Goal: Task Accomplishment & Management: Manage account settings

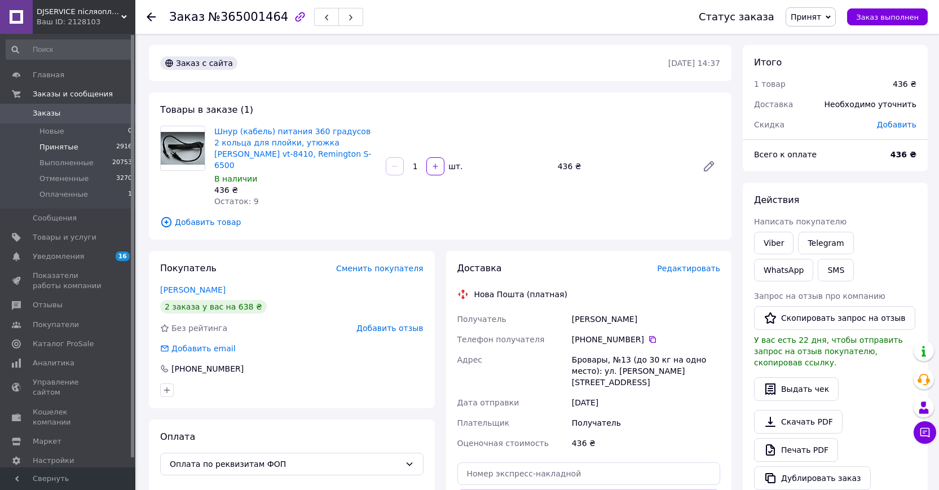
click at [51, 147] on span "Принятые" at bounding box center [58, 147] width 39 height 10
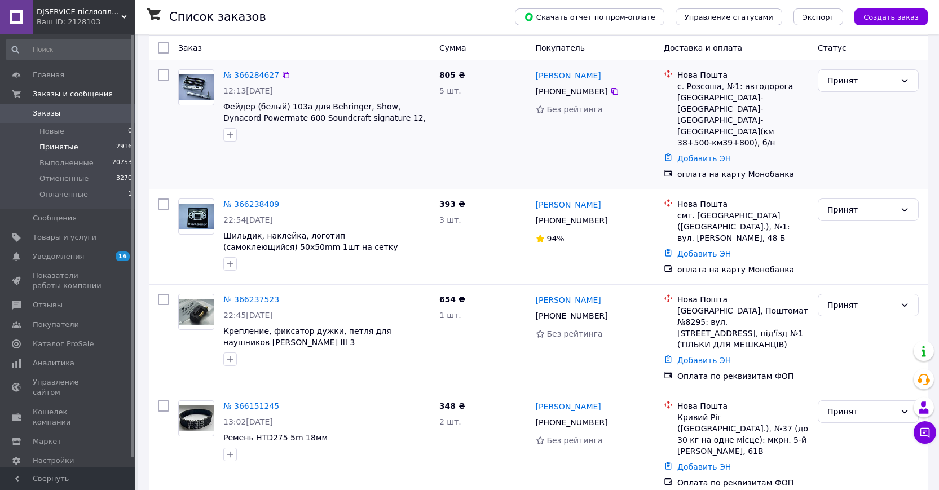
scroll to position [151, 0]
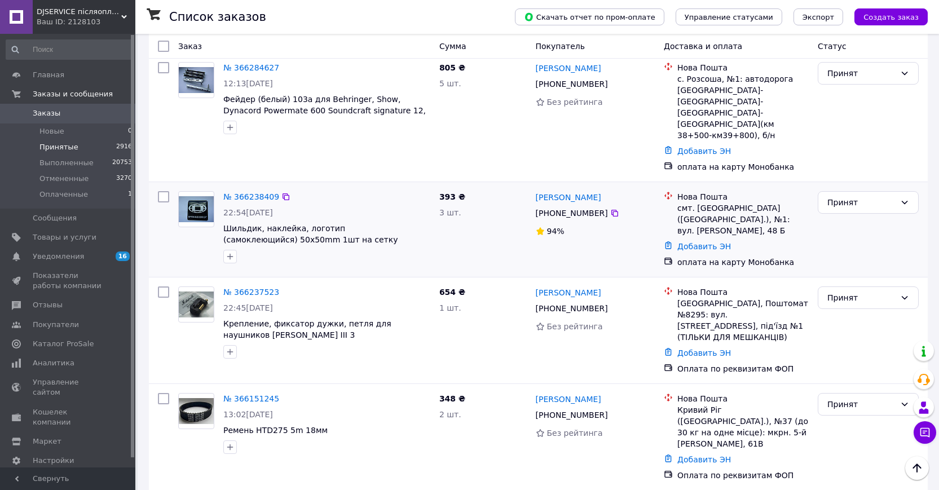
click at [244, 187] on div "№ 366238409 22:54[DATE] Шильдик, наклейка, логотип (самоклеющийся) 50x50mm 1шт …" at bounding box center [327, 227] width 216 height 81
click at [243, 192] on link "№ 366238409" at bounding box center [251, 196] width 56 height 9
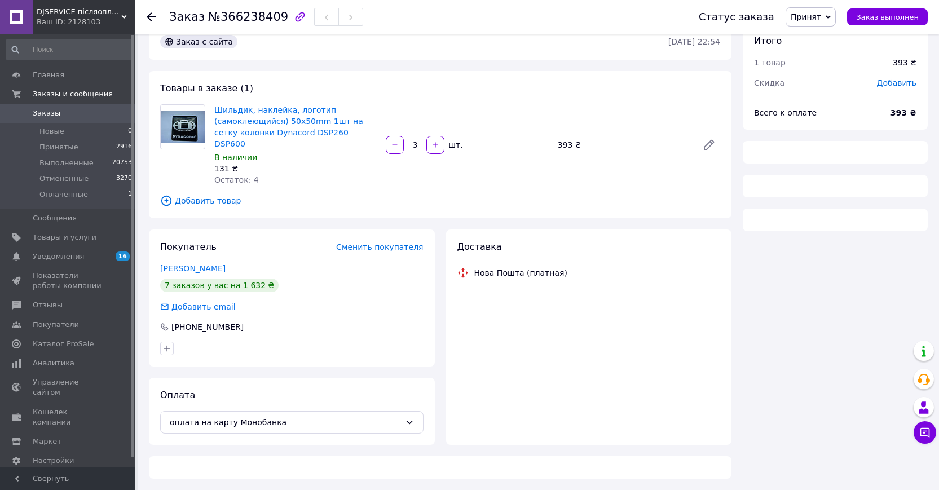
scroll to position [8, 0]
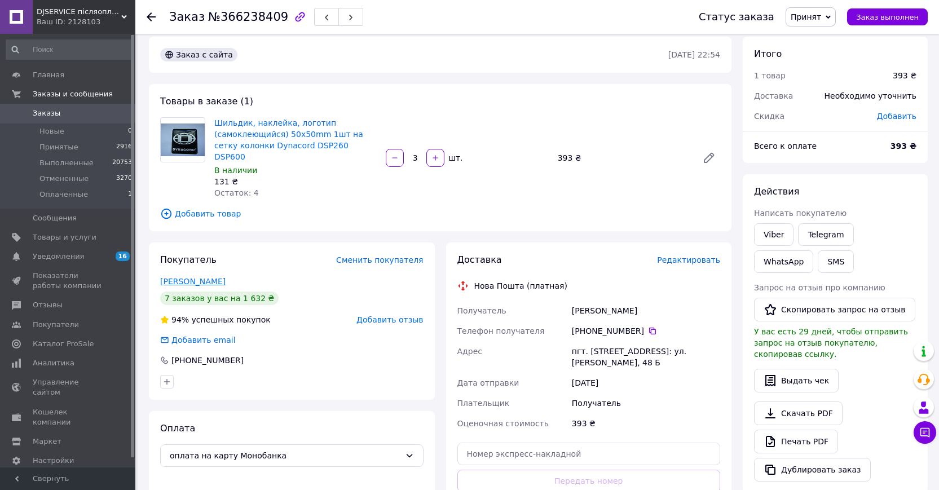
click at [201, 277] on link "[PERSON_NAME]" at bounding box center [192, 281] width 65 height 9
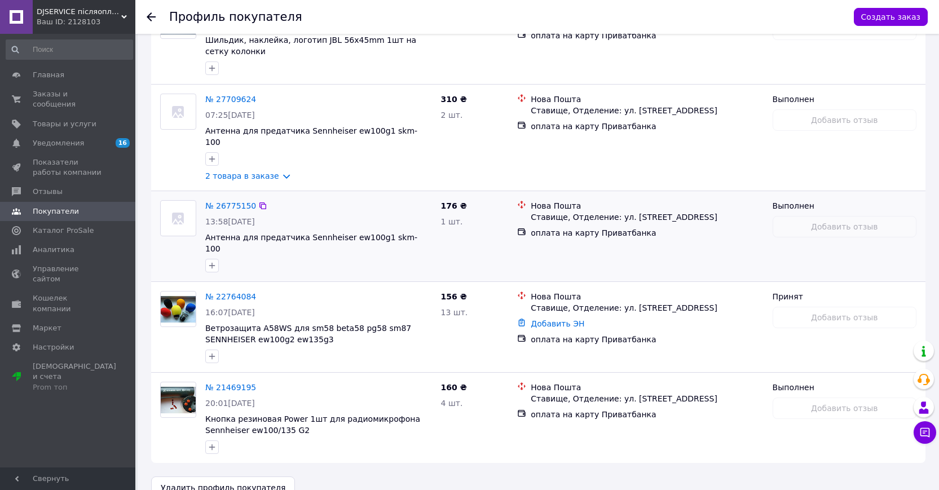
scroll to position [568, 0]
click at [43, 98] on span "Заказы и сообщения" at bounding box center [69, 99] width 72 height 20
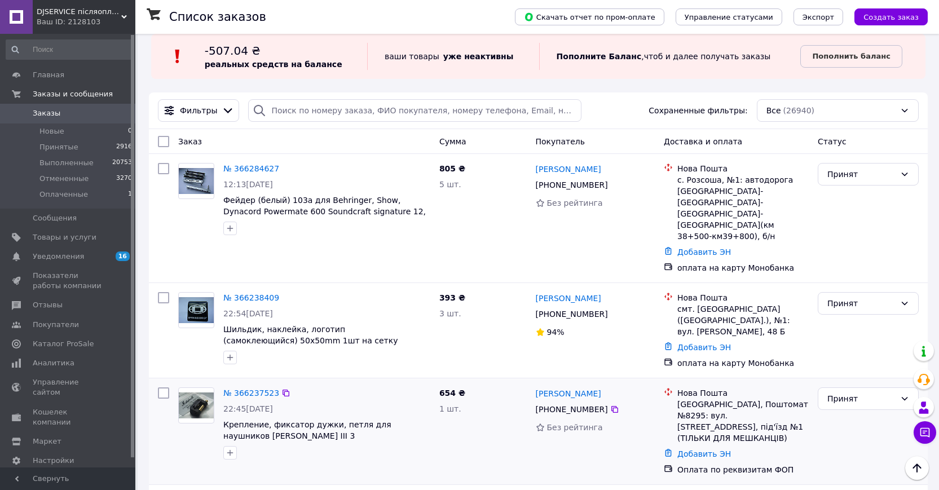
scroll to position [13, 0]
